Goal: Check status: Check status

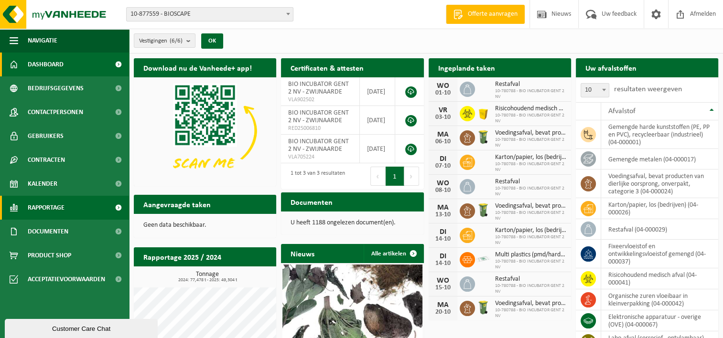
click at [58, 210] on span "Rapportage" at bounding box center [46, 208] width 37 height 24
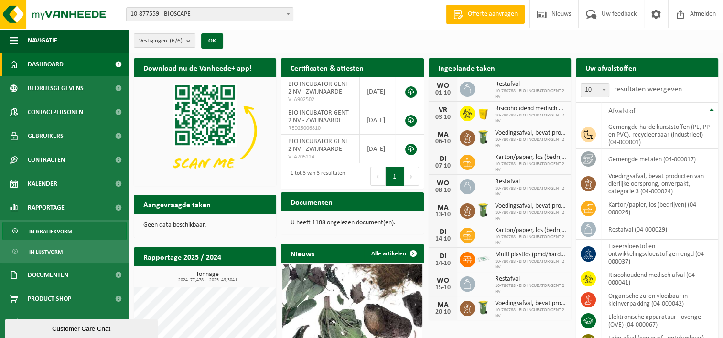
click at [63, 231] on span "In grafiekvorm" at bounding box center [50, 232] width 43 height 18
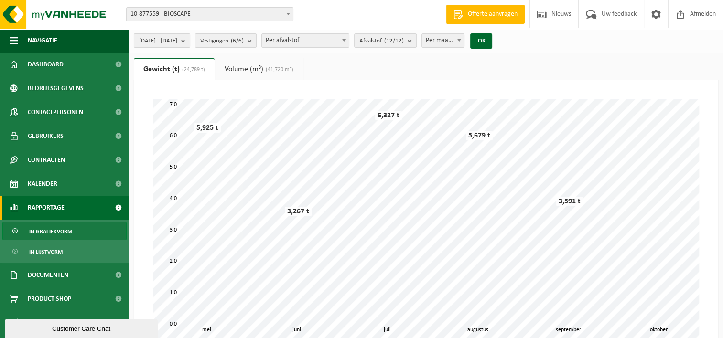
click at [190, 44] on button "2025-05-01 - 2025-10-01" at bounding box center [162, 40] width 56 height 14
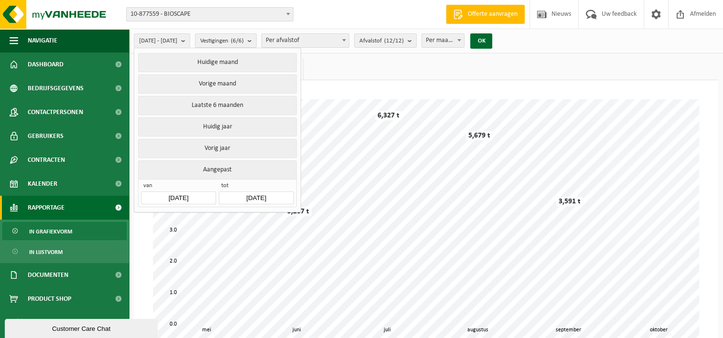
click at [192, 194] on input "2025-05-01" at bounding box center [178, 198] width 75 height 13
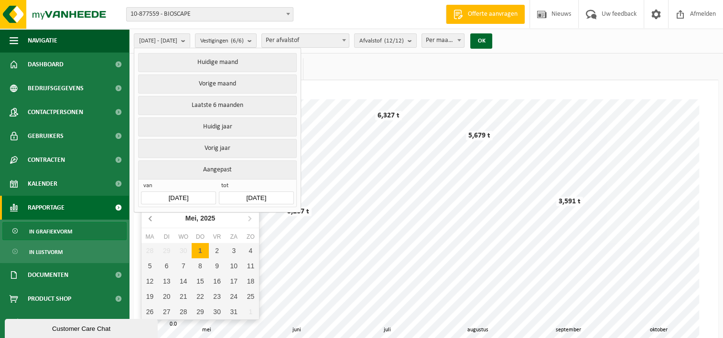
click at [150, 223] on icon at bounding box center [150, 218] width 15 height 15
click at [191, 250] on div "1" at bounding box center [183, 250] width 17 height 15
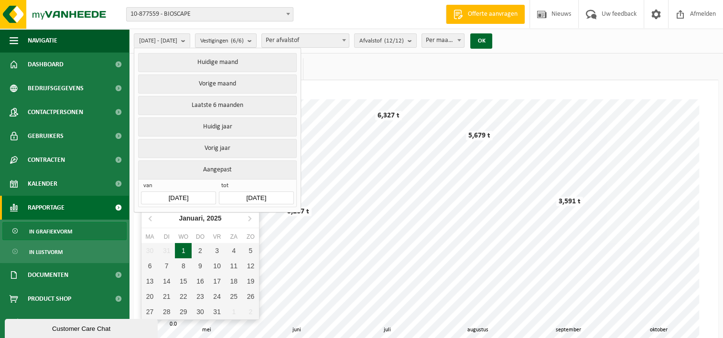
type input "2025-01-01"
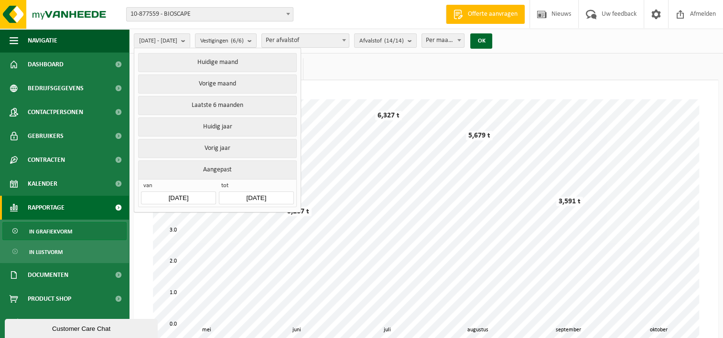
click at [267, 196] on input "2025-10-01" at bounding box center [256, 198] width 75 height 13
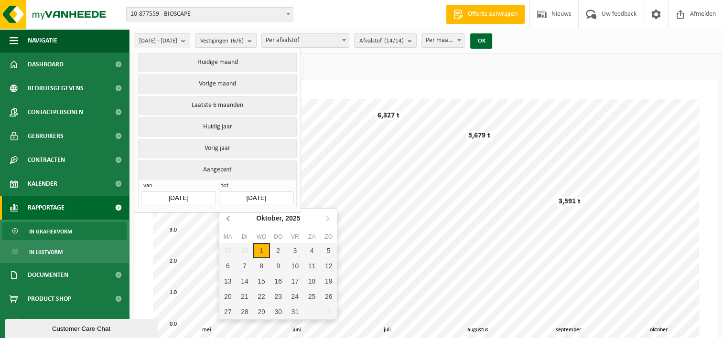
click at [231, 220] on icon at bounding box center [228, 218] width 15 height 15
click at [324, 218] on icon at bounding box center [327, 218] width 15 height 15
click at [329, 312] on div "31" at bounding box center [328, 311] width 17 height 15
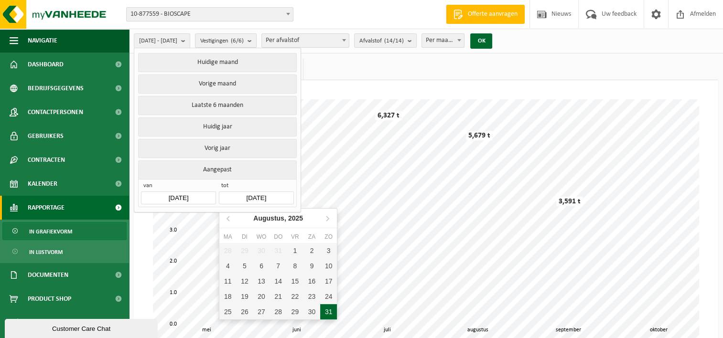
type input "2025-08-31"
type input "2025-01-01"
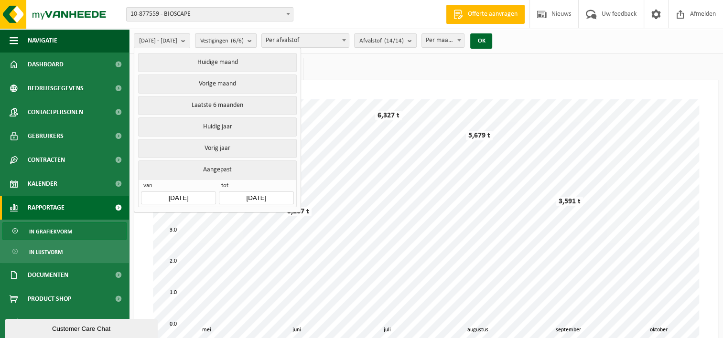
click at [232, 43] on span "Vestigingen (6/6)" at bounding box center [221, 41] width 43 height 14
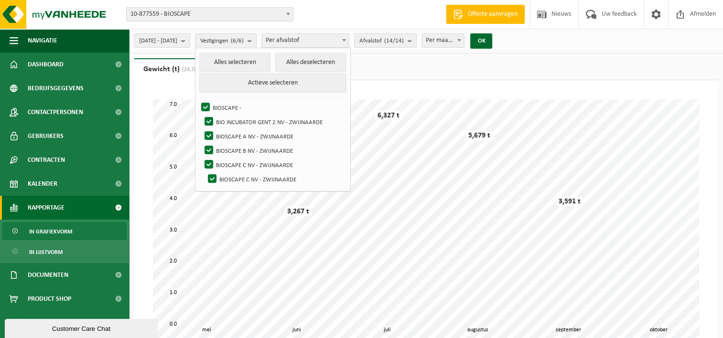
click at [256, 44] on b "submit" at bounding box center [252, 41] width 9 height 14
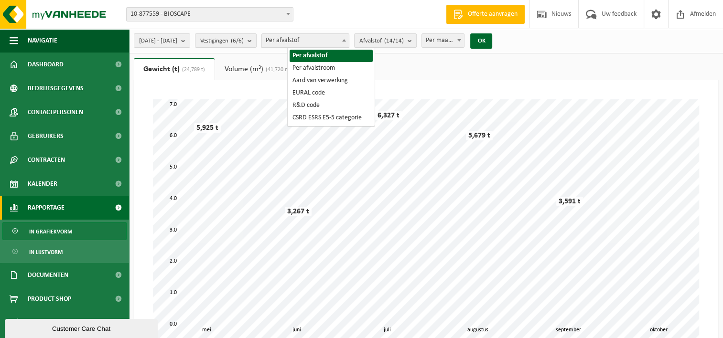
click at [310, 38] on span "Per afvalstof" at bounding box center [305, 40] width 87 height 13
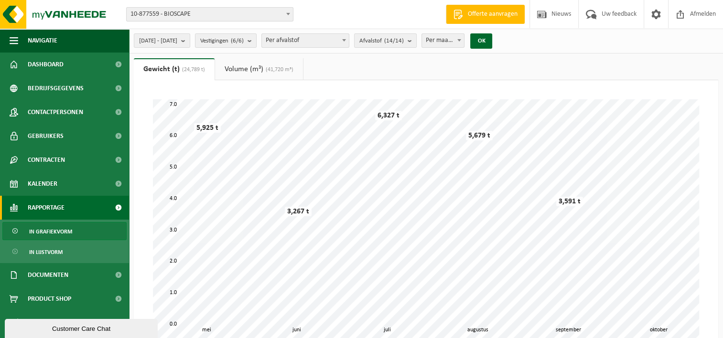
click at [310, 39] on span "Per afvalstof" at bounding box center [305, 40] width 87 height 13
click at [401, 42] on span "Afvalstof (14/14)" at bounding box center [381, 41] width 44 height 14
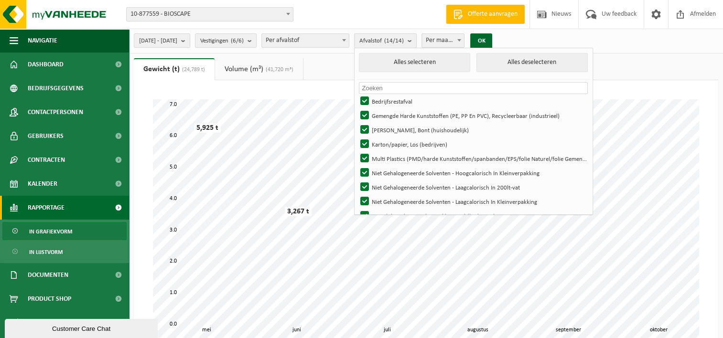
click at [401, 42] on span "Afvalstof (14/14)" at bounding box center [381, 41] width 44 height 14
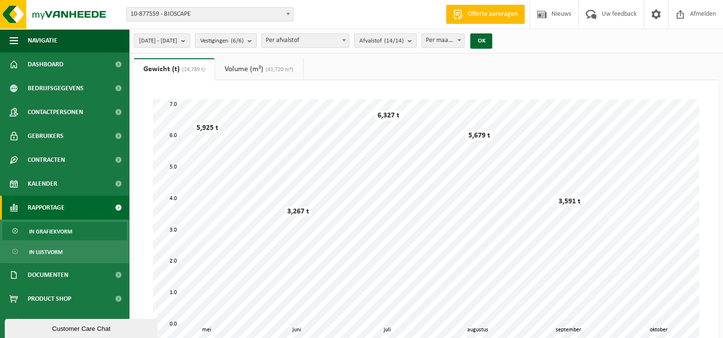
click at [282, 41] on div "2025-01-01 - 2025-08-31 Huidige maand Vorige maand Laatste 6 maanden Huidig jaa…" at bounding box center [316, 41] width 374 height 21
click at [256, 41] on b "submit" at bounding box center [252, 40] width 9 height 13
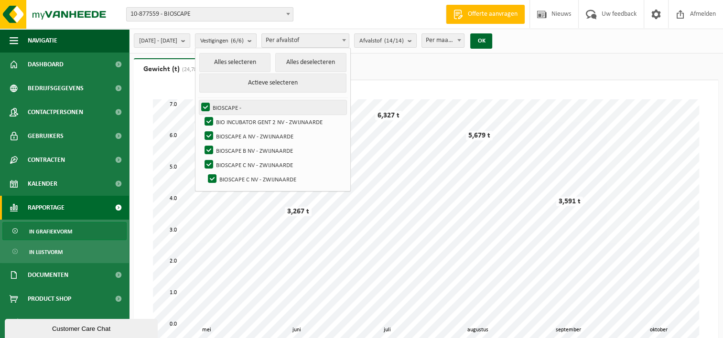
click at [227, 108] on label "BIOSCAPE -" at bounding box center [272, 107] width 147 height 14
click at [198, 100] on input "BIOSCAPE -" at bounding box center [197, 100] width 0 height 0
checkbox input "false"
click at [234, 122] on label "BIO INCUBATOR GENT 2 NV - ZWIJNAARDE" at bounding box center [275, 122] width 144 height 14
click at [201, 115] on input "BIO INCUBATOR GENT 2 NV - ZWIJNAARDE" at bounding box center [201, 114] width 0 height 0
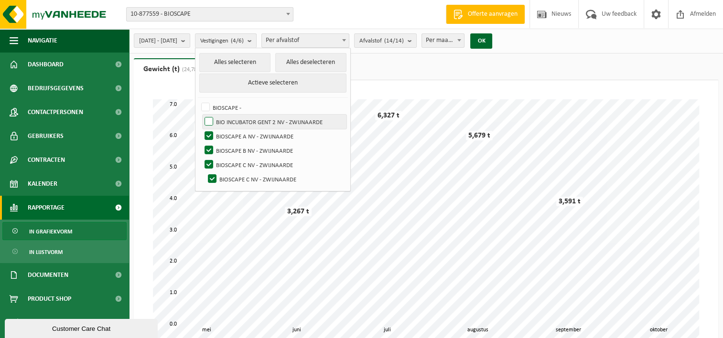
click at [232, 117] on label "BIO INCUBATOR GENT 2 NV - ZWIJNAARDE" at bounding box center [275, 122] width 144 height 14
click at [201, 115] on input "BIO INCUBATOR GENT 2 NV - ZWIJNAARDE" at bounding box center [201, 114] width 0 height 0
checkbox input "true"
click at [231, 130] on label "BIOSCAPE A NV - ZWIJNAARDE" at bounding box center [275, 136] width 144 height 14
click at [201, 129] on input "BIOSCAPE A NV - ZWIJNAARDE" at bounding box center [201, 129] width 0 height 0
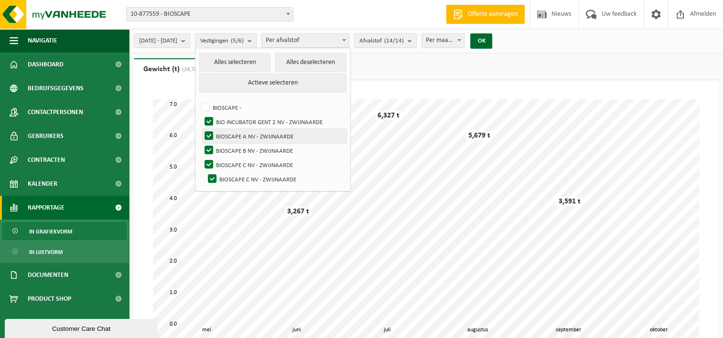
checkbox input "false"
click at [232, 150] on label "BIOSCAPE B NV - ZWIJNAARDE" at bounding box center [275, 150] width 144 height 14
click at [201, 143] on input "BIOSCAPE B NV - ZWIJNAARDE" at bounding box center [201, 143] width 0 height 0
checkbox input "false"
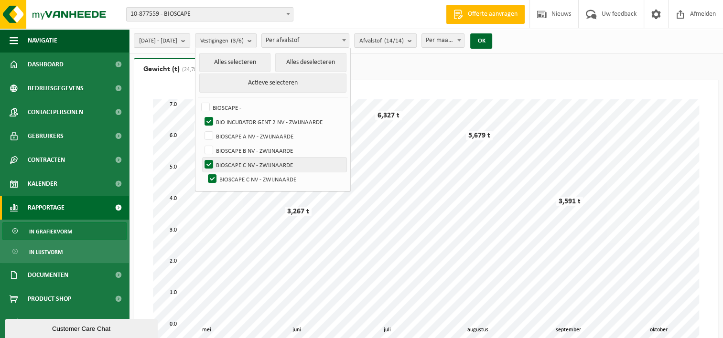
click at [233, 160] on label "BIOSCAPE C NV - ZWIJNAARDE" at bounding box center [275, 165] width 144 height 14
click at [201, 158] on input "BIOSCAPE C NV - ZWIJNAARDE" at bounding box center [201, 157] width 0 height 0
checkbox input "false"
click at [238, 179] on label "BIOSCAPE C NV - ZWIJNAARDE" at bounding box center [276, 179] width 140 height 14
click at [205, 172] on input "BIOSCAPE C NV - ZWIJNAARDE" at bounding box center [204, 172] width 0 height 0
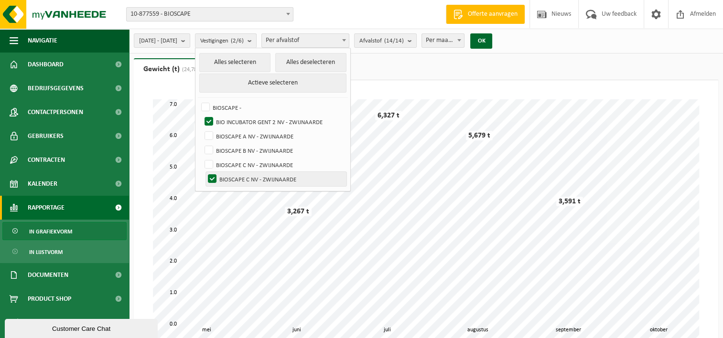
checkbox input "false"
click at [492, 42] on button "OK" at bounding box center [481, 40] width 22 height 15
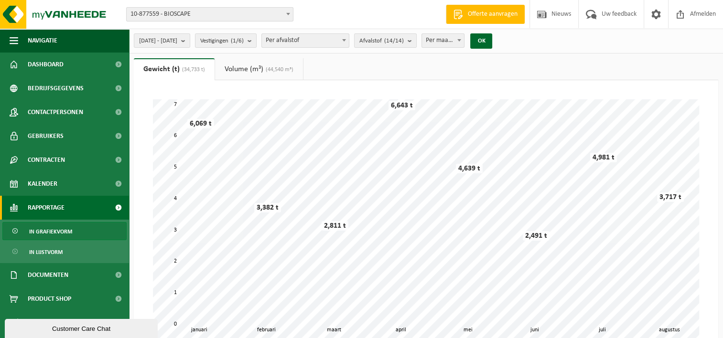
click at [265, 70] on link "Volume (m³) (44,540 m³)" at bounding box center [259, 69] width 88 height 22
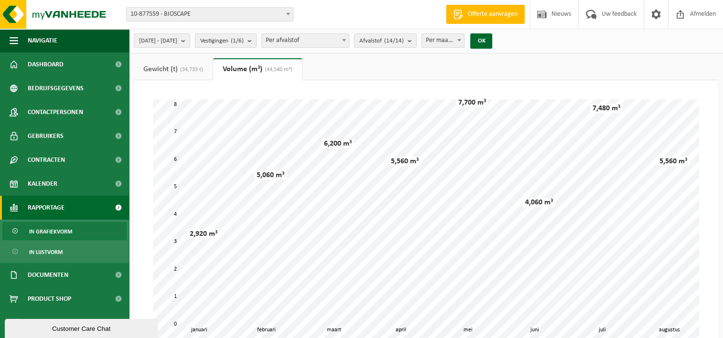
click at [164, 61] on link "Gewicht (t) (34,733 t)" at bounding box center [173, 69] width 79 height 22
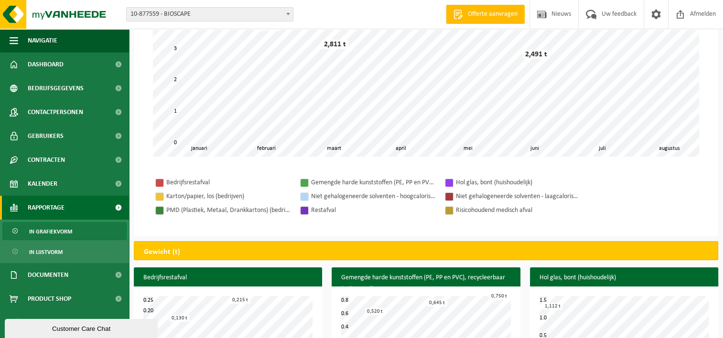
scroll to position [191, 0]
